Goal: Information Seeking & Learning: Check status

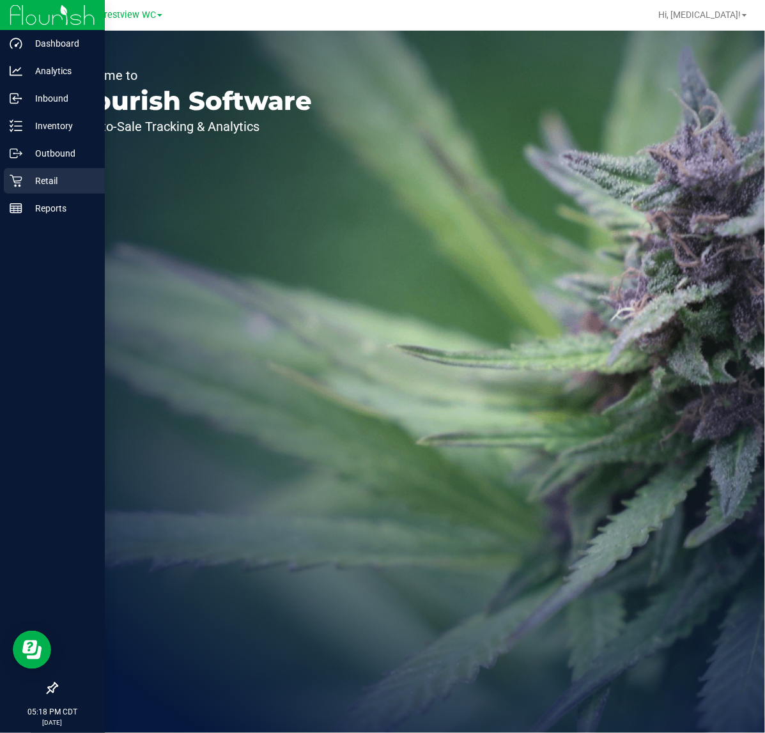
click at [29, 179] on p "Retail" at bounding box center [60, 180] width 77 height 15
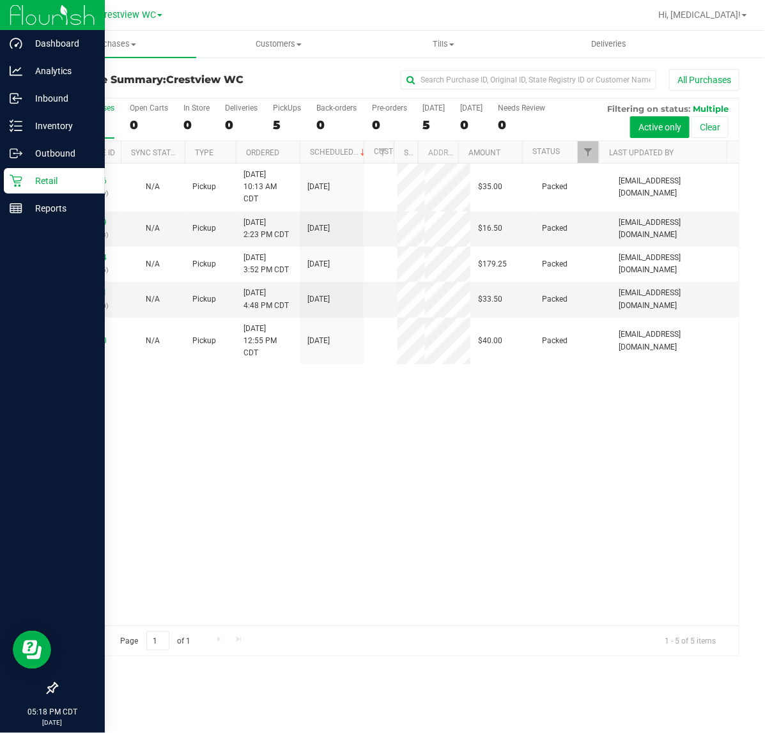
click at [49, 687] on icon at bounding box center [52, 687] width 11 height 11
click at [46, 689] on input "checkbox" at bounding box center [46, 689] width 0 height 0
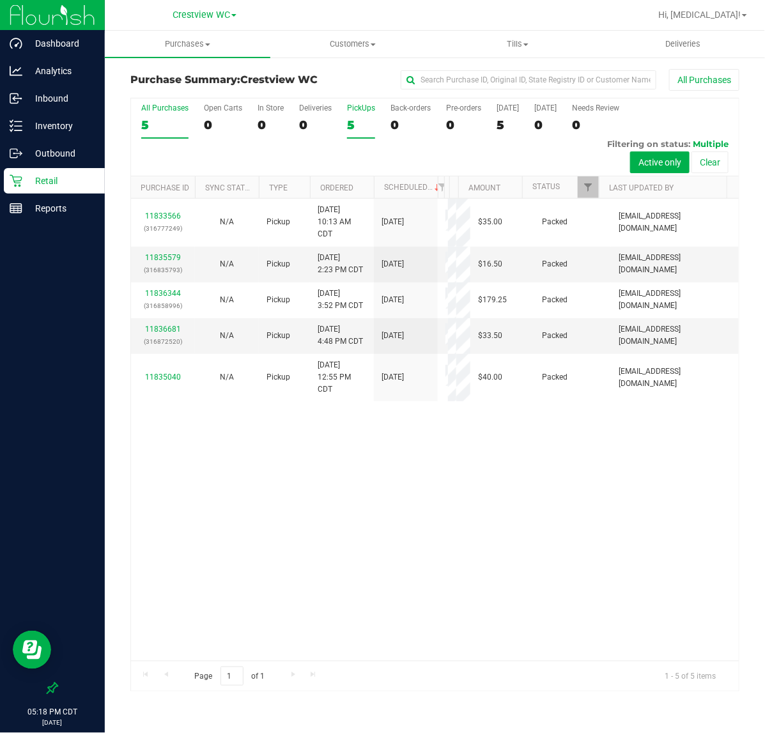
click at [355, 119] on div "5" at bounding box center [361, 125] width 28 height 15
click at [0, 0] on input "PickUps 5" at bounding box center [0, 0] width 0 height 0
click at [445, 560] on div "11833566 (316777249) N/A Pickup [DATE] 10:13 AM CDT 8/23/2025 $35.00 Packed [EM…" at bounding box center [434, 430] width 607 height 462
click at [459, 559] on div "11833566 (316777249) N/A Pickup [DATE] 10:13 AM CDT 8/23/2025 $35.00 Packed [EM…" at bounding box center [434, 430] width 607 height 462
click at [407, 563] on div "11833566 (316777249) N/A Pickup [DATE] 10:13 AM CDT 8/23/2025 $35.00 Packed [EM…" at bounding box center [434, 430] width 607 height 462
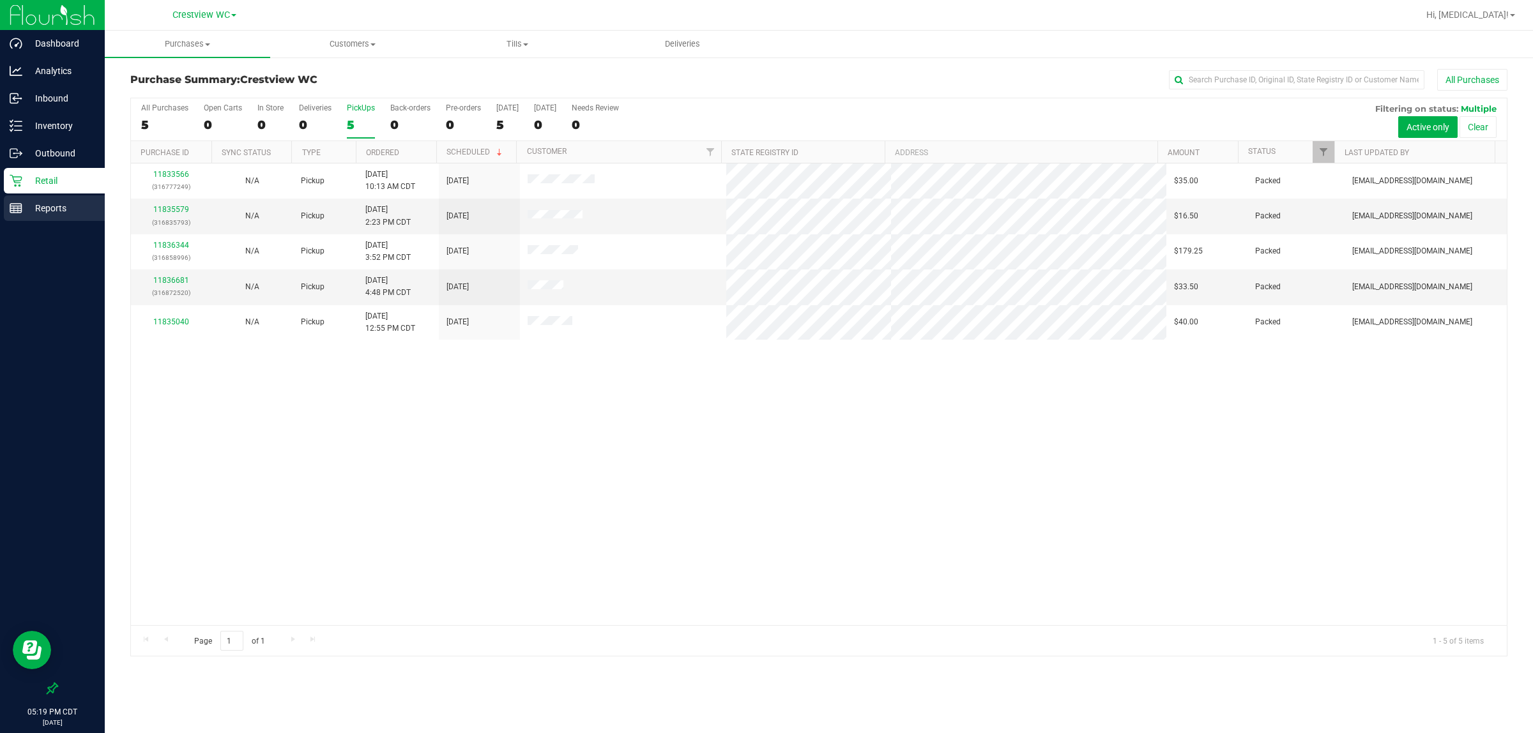
click at [61, 209] on p "Reports" at bounding box center [60, 208] width 77 height 15
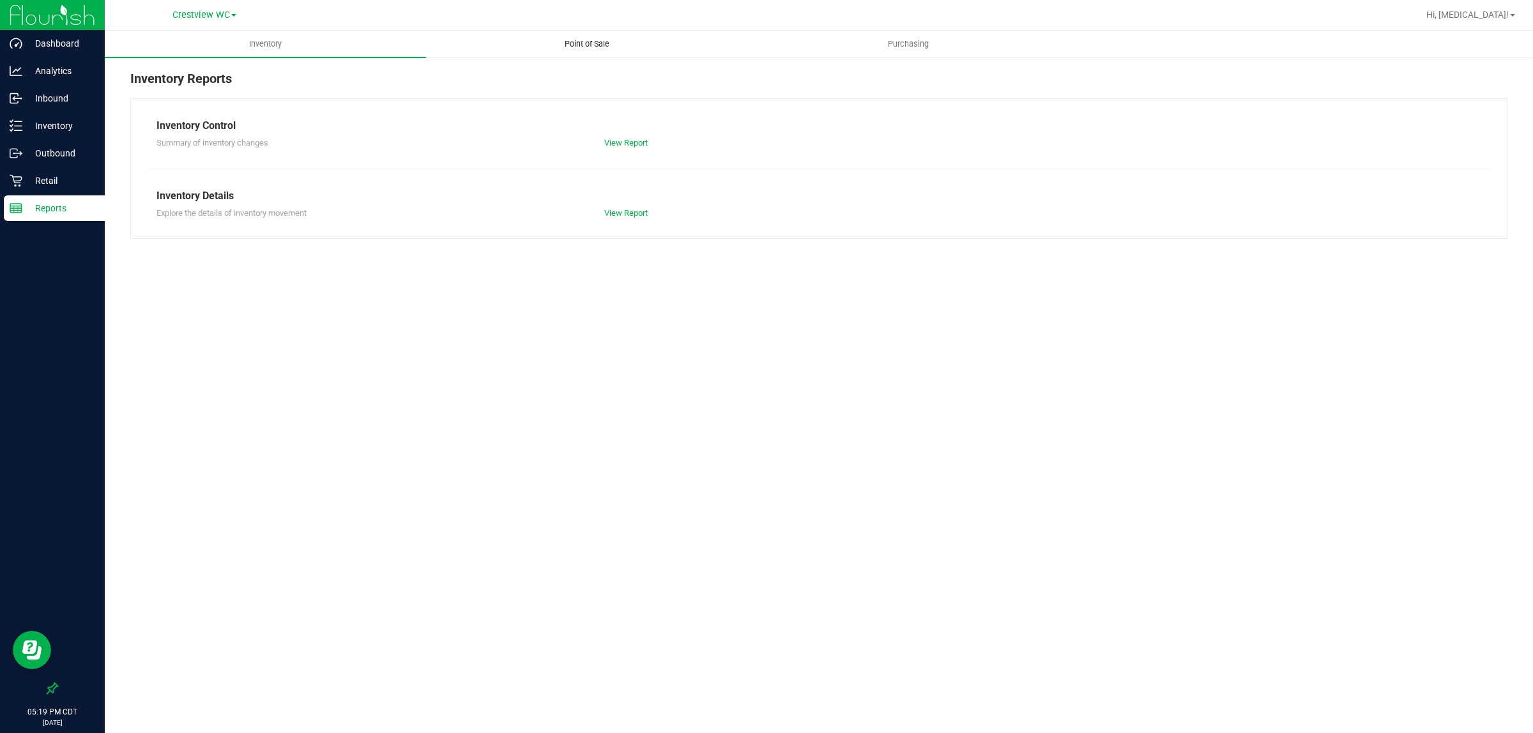
click at [570, 46] on span "Point of Sale" at bounding box center [586, 43] width 79 height 11
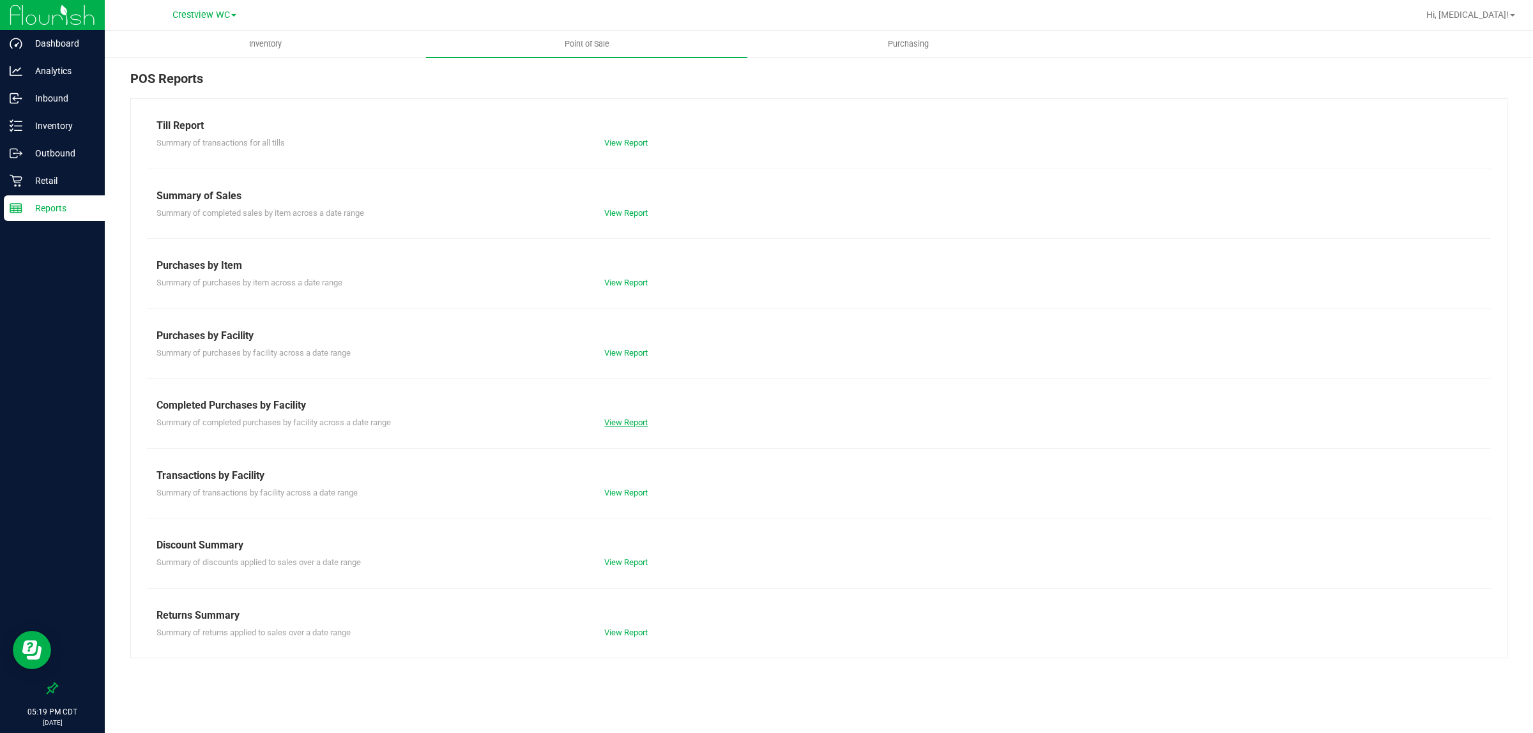
click at [621, 423] on link "View Report" at bounding box center [625, 423] width 43 height 10
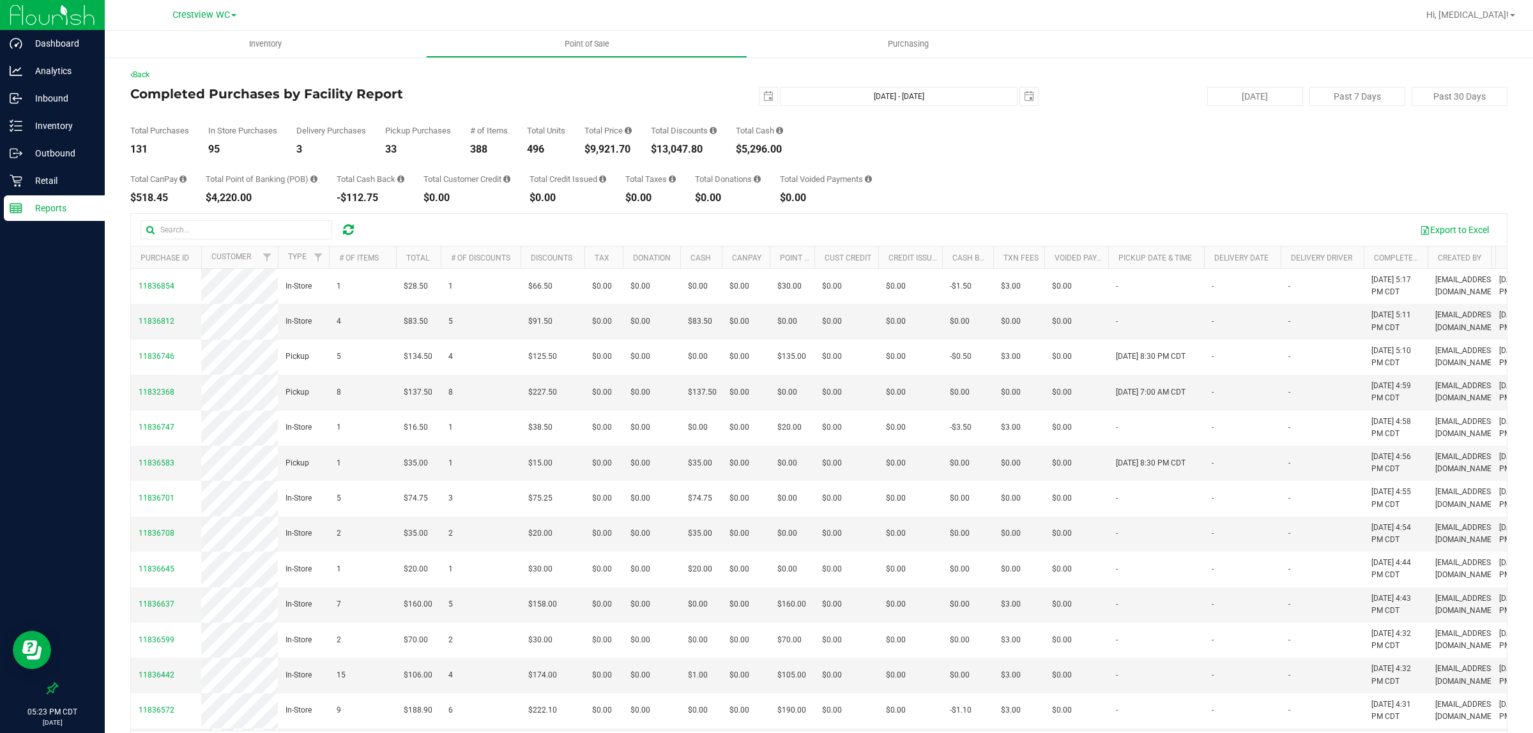
click at [934, 152] on div "Total Purchases 131 In Store Purchases 95 Delivery Purchases 3 Pickup Purchases…" at bounding box center [818, 130] width 1377 height 49
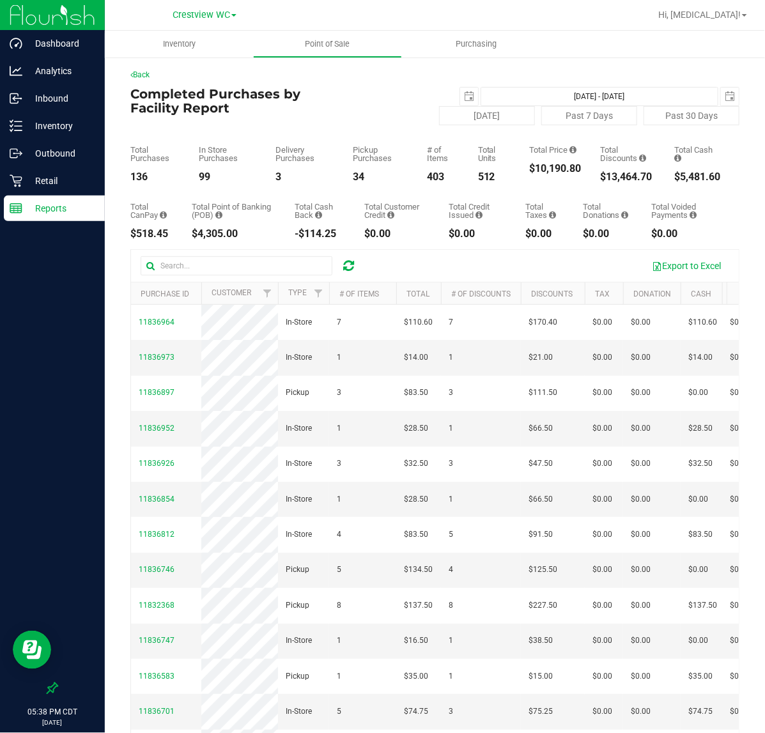
click at [56, 285] on div at bounding box center [52, 449] width 105 height 453
drag, startPoint x: 169, startPoint y: 183, endPoint x: 122, endPoint y: 176, distance: 47.7
click at [122, 176] on div "Back Completed Purchases by Facility Report [DATE] [DATE] - [DATE] [DATE] [DATE…" at bounding box center [435, 434] width 660 height 756
